Goal: Task Accomplishment & Management: Manage account settings

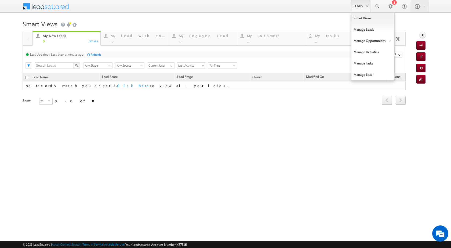
click at [368, 7] on link "Leads" at bounding box center [360, 6] width 19 height 12
click at [384, 42] on link "Manage Opportunities" at bounding box center [372, 40] width 43 height 11
click at [364, 5] on link "Leads" at bounding box center [360, 6] width 19 height 12
click at [392, 40] on link "Manage Opportunities" at bounding box center [372, 40] width 43 height 11
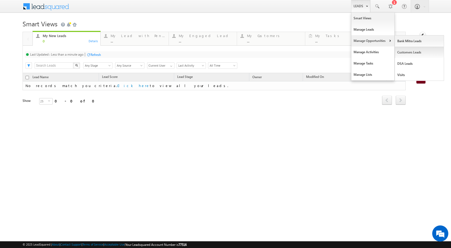
click at [410, 52] on link "Customers Leads" at bounding box center [419, 52] width 49 height 11
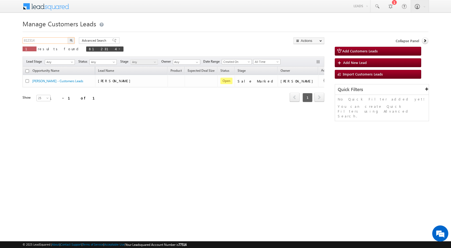
click at [45, 42] on input "812314" at bounding box center [46, 40] width 46 height 6
paste input "59230"
type input "859230"
click at [73, 40] on button "button" at bounding box center [71, 40] width 7 height 6
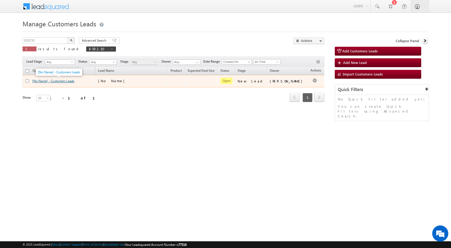
click at [54, 79] on link "[No Name] - Customers Leads" at bounding box center [53, 81] width 42 height 4
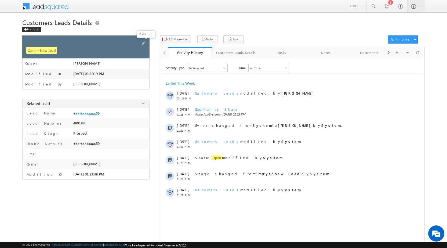
click at [143, 41] on span at bounding box center [143, 43] width 6 height 6
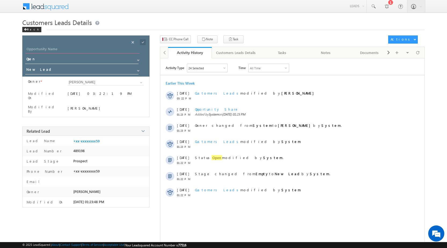
click at [57, 47] on input "Opportunity Name" at bounding box center [82, 50] width 114 height 8
type input "[PERSON_NAME]"
click at [141, 42] on span at bounding box center [143, 42] width 6 height 6
click at [183, 39] on span "CC Phone Call" at bounding box center [179, 39] width 20 height 5
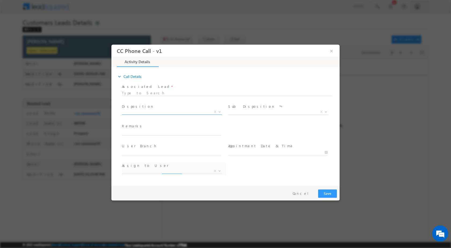
click at [216, 111] on span "X" at bounding box center [215, 111] width 2 height 5
select select "akash.mamidwar@sgrlimited.in"
click at [222, 109] on div "Qualified Open Contacted Language Barrier Closed Lead Not Eligible X" at bounding box center [174, 112] width 104 height 6
click at [222, 112] on span at bounding box center [218, 111] width 5 height 7
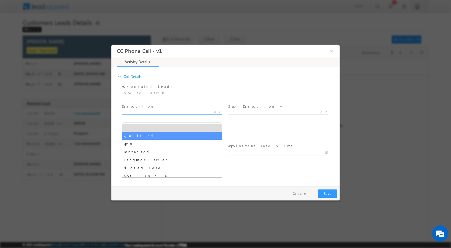
select select "Qualified"
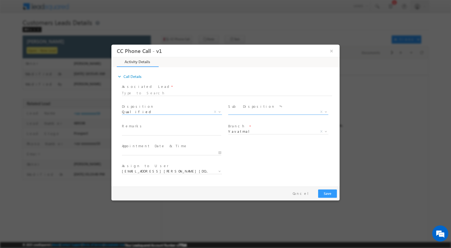
click at [328, 112] on span "X" at bounding box center [278, 111] width 100 height 5
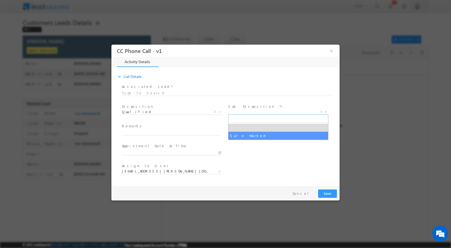
select select "Sale Marked"
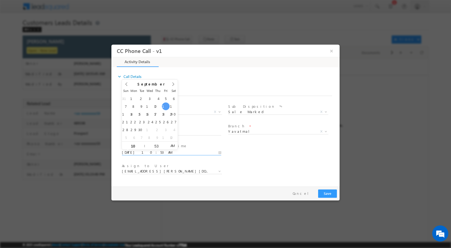
drag, startPoint x: 220, startPoint y: 150, endPoint x: 209, endPoint y: 145, distance: 11.7
click at [220, 150] on input "09/12/2025 10:53 AM" at bounding box center [171, 151] width 99 height 5
type input "09/14/2025 10:53 AM"
type input "11"
type input "09/14/2025 11:53 AM"
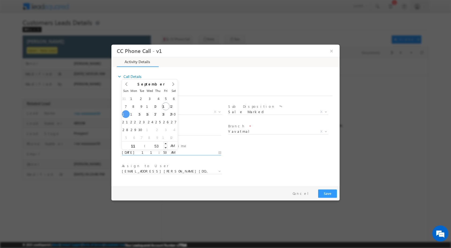
click at [149, 144] on input "53" at bounding box center [156, 145] width 22 height 3
type input "00"
type input "09/14/2025 11:00 AM"
click at [289, 170] on div "Assign to User * akash.mamidwar@sgrlimited.in amol.bobade@sgrlimited.in baban.c…" at bounding box center [230, 171] width 219 height 20
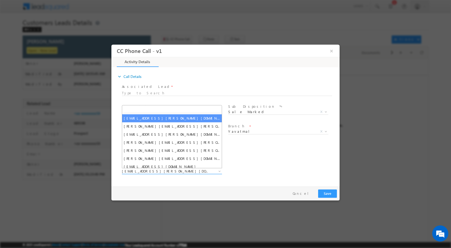
click at [218, 171] on b at bounding box center [219, 171] width 3 height 2
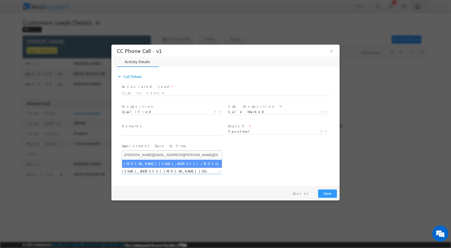
type input "mayuresh.uttarwar@sgrlimited.in"
select select "mayuresh.uttarwar@sgrlimited.in"
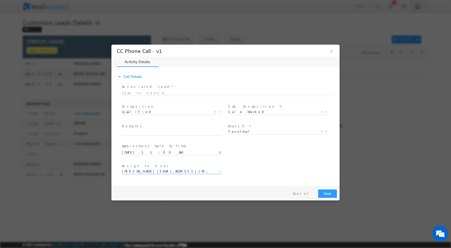
click at [161, 136] on span at bounding box center [171, 138] width 99 height 6
click at [162, 134] on span at bounding box center [174, 133] width 104 height 6
click at [165, 133] on input "text" at bounding box center [171, 132] width 99 height 5
paste input "12/09- Customer Name is Tarasingh Rathod Customer age is 45 yrs Loan Type is Co…"
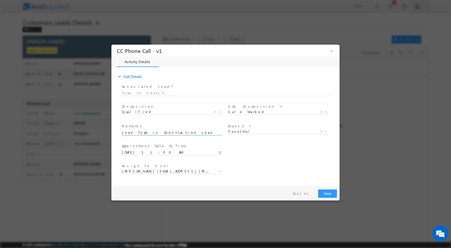
type input "12/09- Customer Name is Tarasingh Rathod Customer age is 45 yrs Loan Type is Co…"
click at [326, 191] on button "Save" at bounding box center [327, 193] width 19 height 8
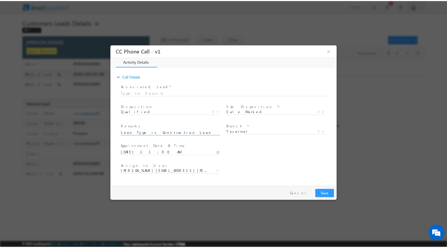
scroll to position [0, 0]
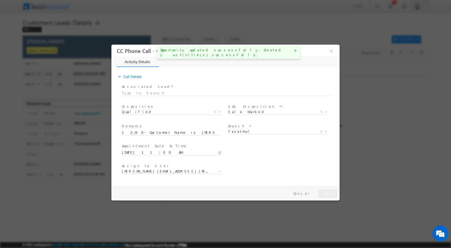
click at [336, 49] on div "CC Phone Call - v1 ×" at bounding box center [227, 51] width 221 height 10
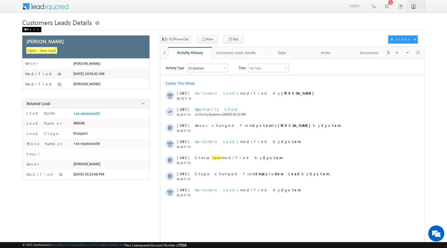
click at [32, 30] on div "Back" at bounding box center [31, 29] width 19 height 5
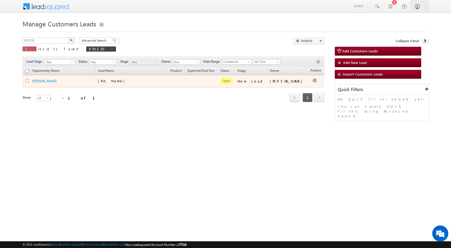
click at [311, 81] on td "Edit Change Owner Change Stage Add Activity Add Task Delete" at bounding box center [318, 81] width 22 height 12
click at [290, 88] on link "Edit" at bounding box center [303, 87] width 27 height 6
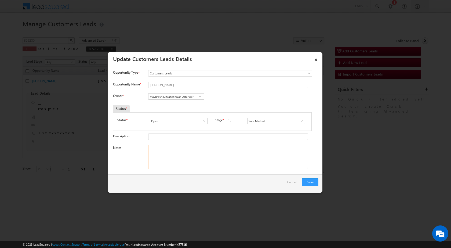
click at [195, 155] on textarea "Notes" at bounding box center [228, 157] width 160 height 24
paste textarea "12/09- Customer Name is [PERSON_NAME] Customer age is [DEMOGRAPHIC_DATA] yrs Lo…"
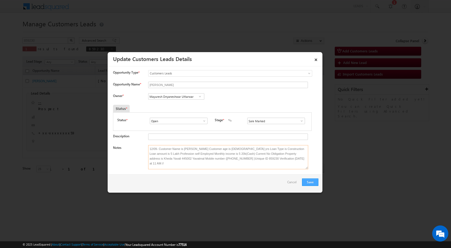
type textarea "12/09- Customer Name is [PERSON_NAME] Customer age is [DEMOGRAPHIC_DATA] yrs Lo…"
click at [312, 182] on button "Save" at bounding box center [310, 182] width 16 height 8
